Goal: Task Accomplishment & Management: Manage account settings

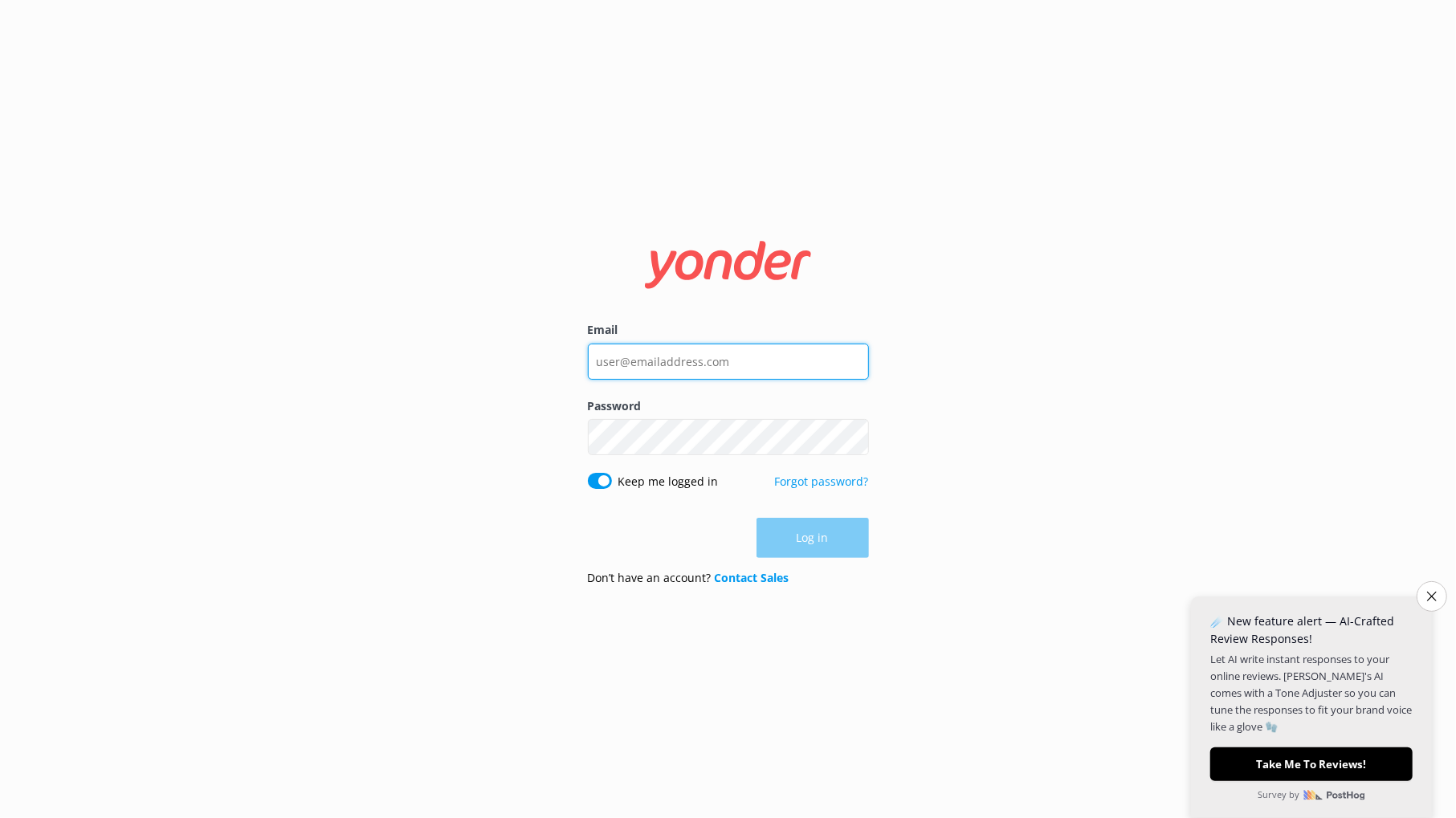
type input "[EMAIL_ADDRESS][DOMAIN_NAME]"
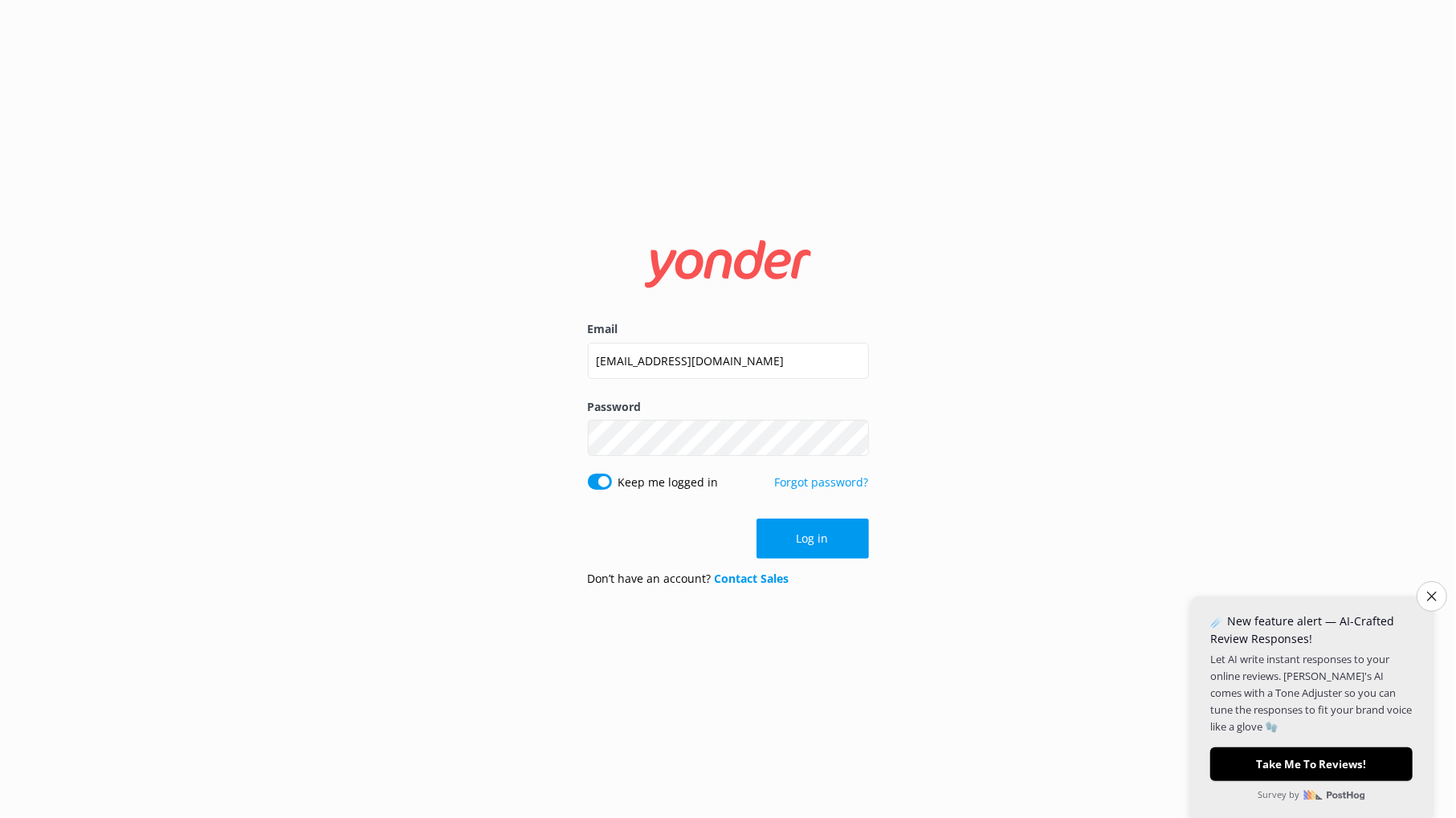
click at [824, 536] on div "Log in" at bounding box center [728, 538] width 281 height 40
